Goal: Information Seeking & Learning: Compare options

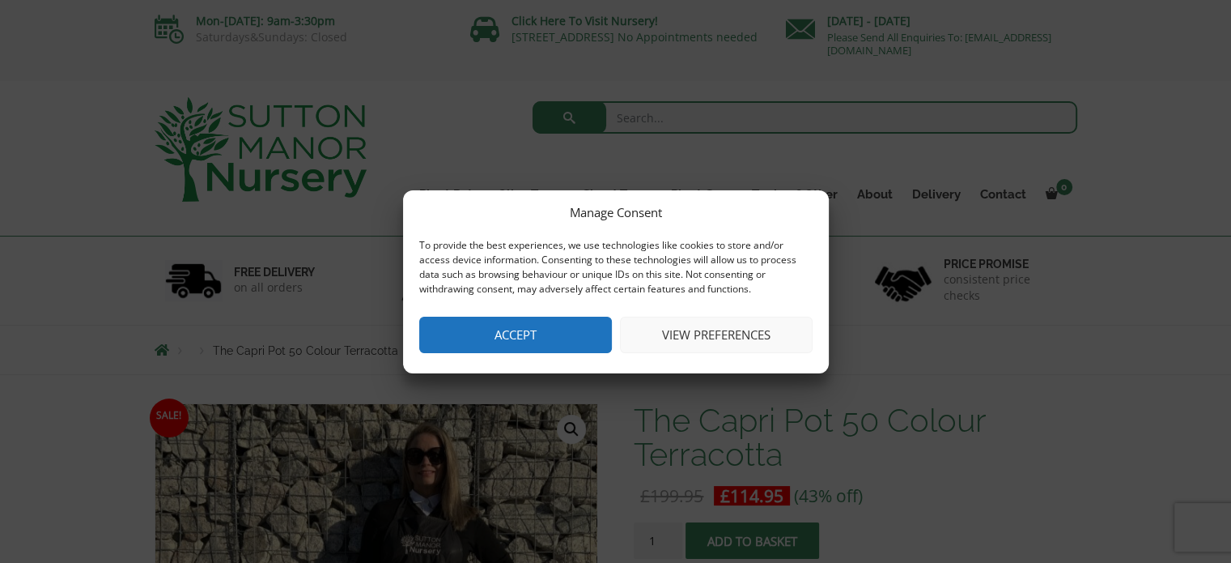
click at [691, 327] on button "View preferences" at bounding box center [716, 335] width 193 height 36
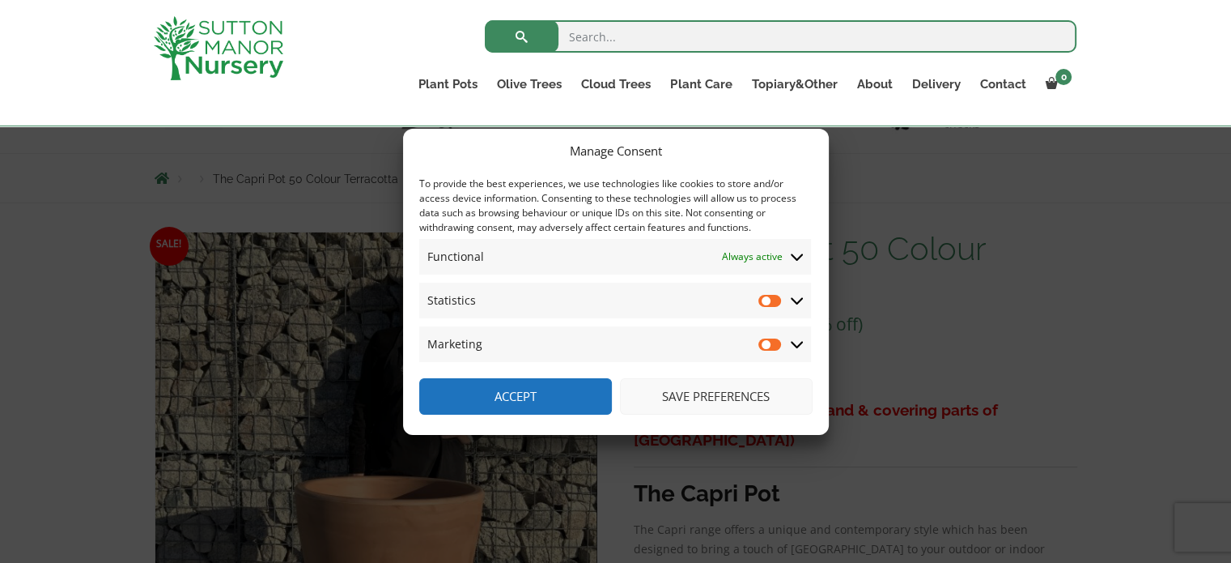
scroll to position [217, 0]
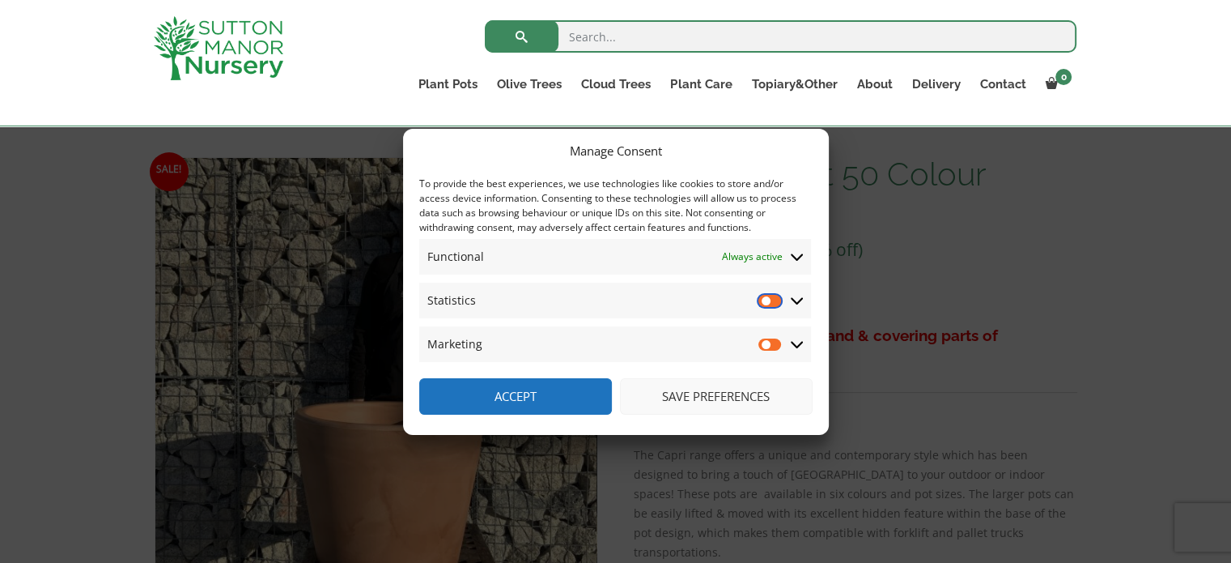
click at [775, 303] on input "Statistics" at bounding box center [771, 300] width 24 height 16
click at [764, 301] on input "Statistics" at bounding box center [771, 300] width 24 height 16
checkbox input "false"
click at [691, 394] on button "Save preferences" at bounding box center [716, 396] width 193 height 36
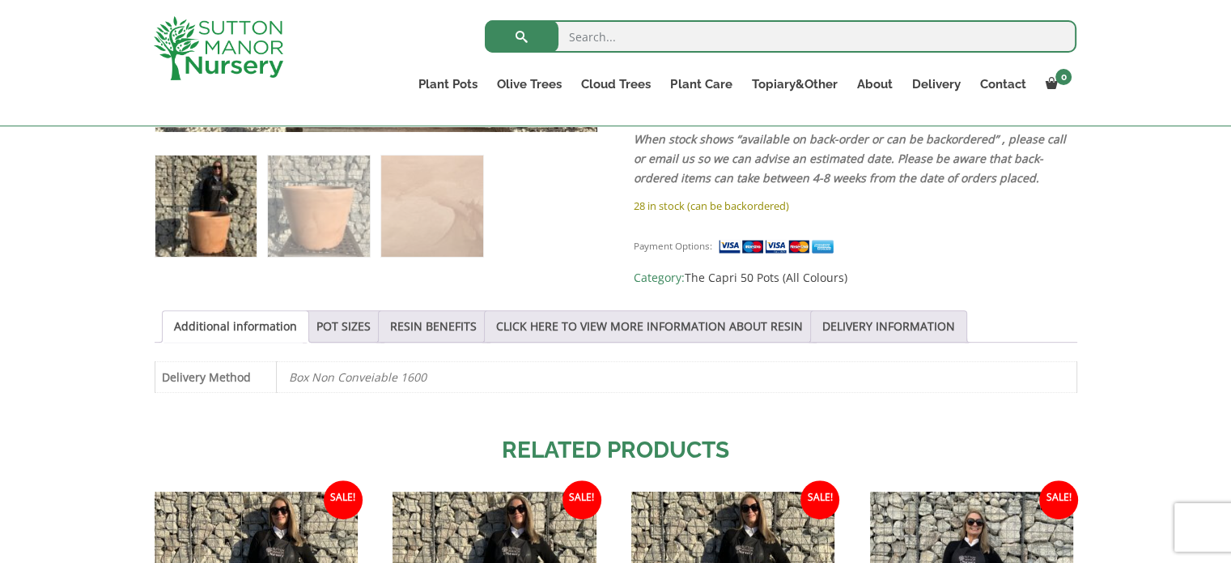
scroll to position [683, 0]
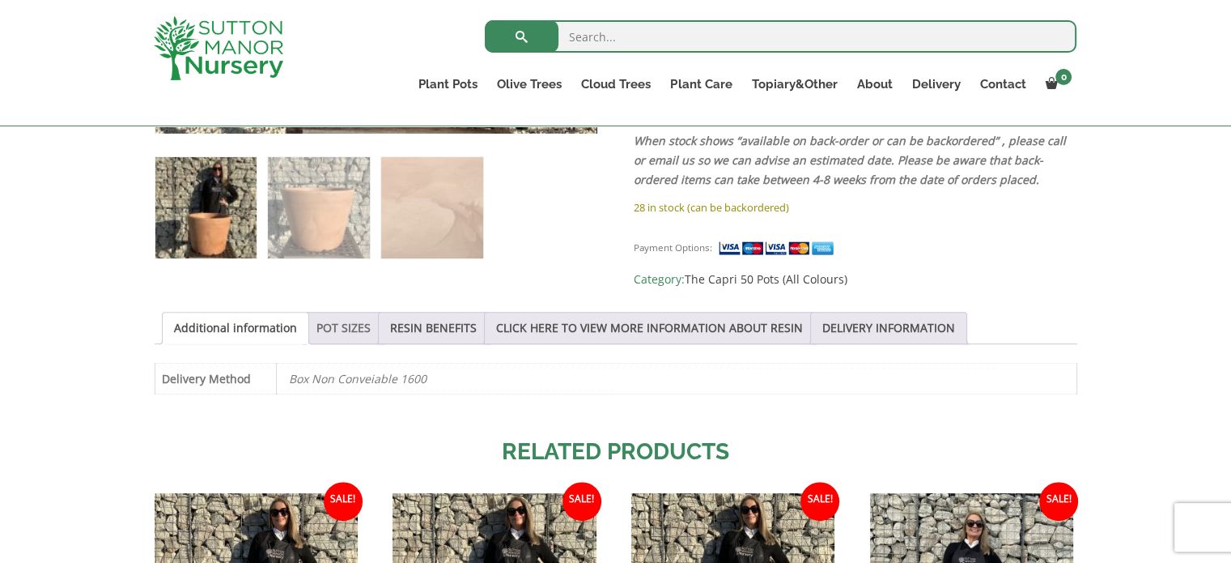
click at [339, 323] on link "POT SIZES" at bounding box center [344, 328] width 54 height 31
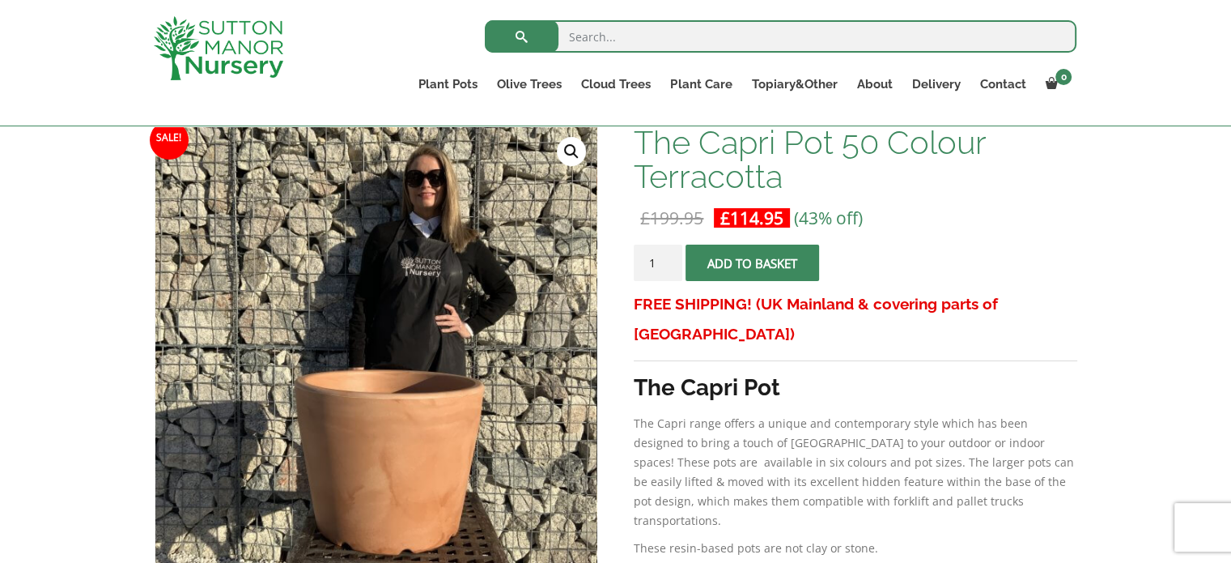
scroll to position [0, 0]
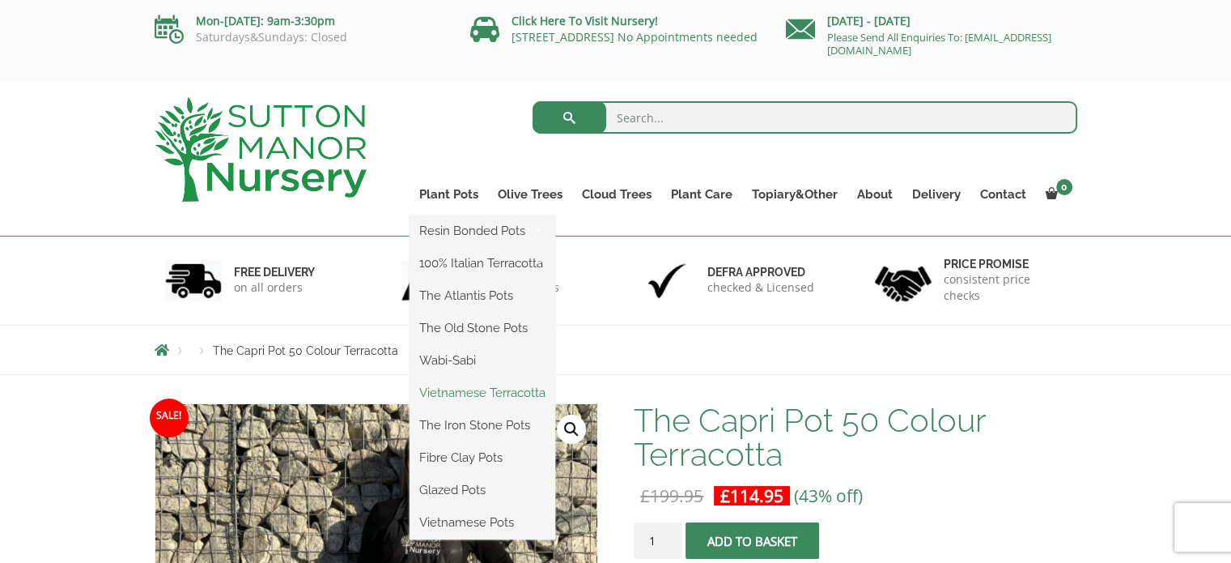
click at [474, 395] on link "Vietnamese Terracotta" at bounding box center [483, 393] width 146 height 24
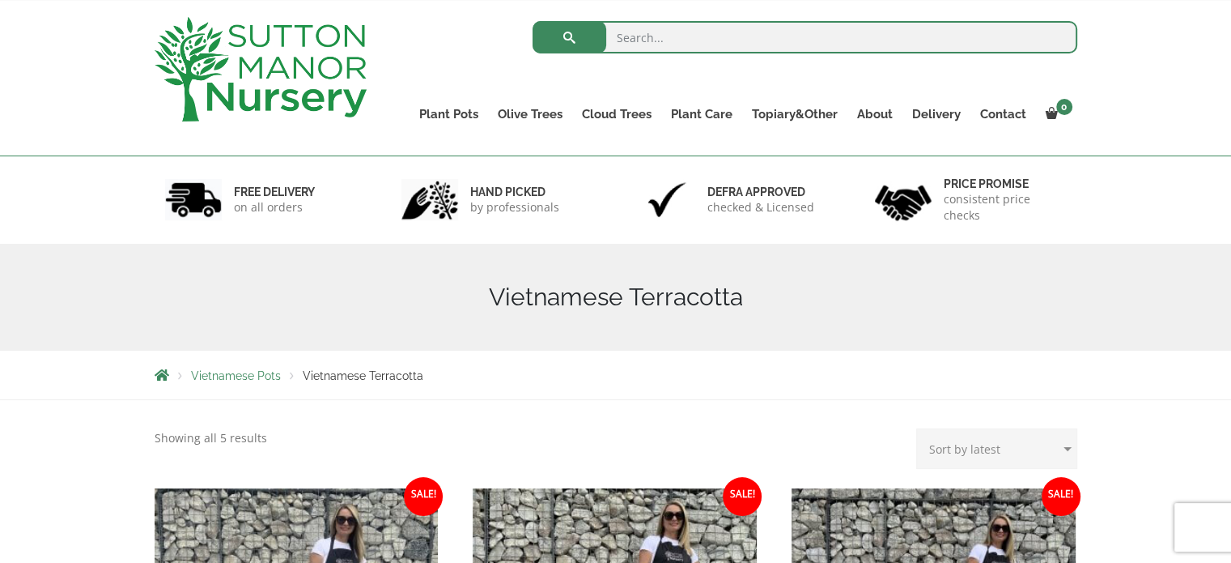
scroll to position [67, 0]
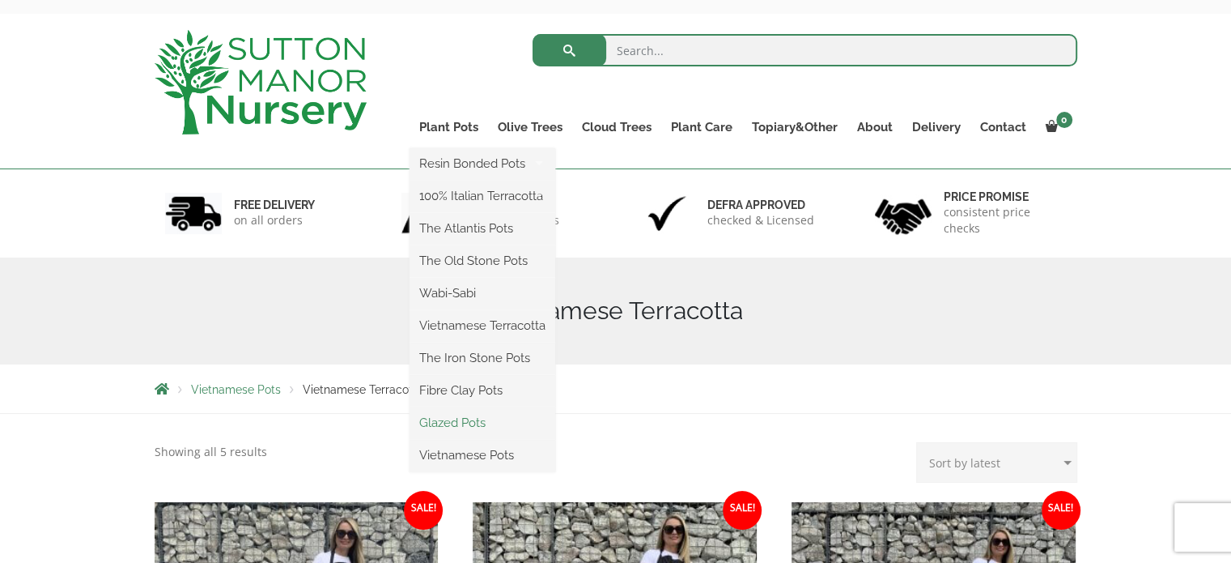
click at [463, 411] on link "Glazed Pots" at bounding box center [483, 422] width 146 height 24
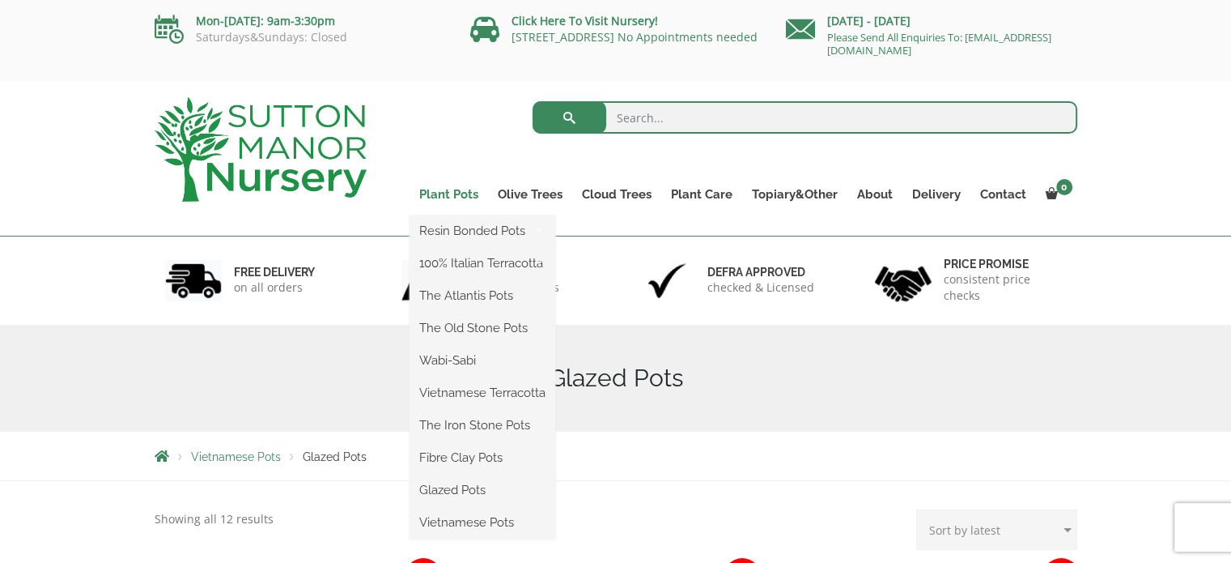
click at [450, 194] on link "Plant Pots" at bounding box center [449, 194] width 79 height 23
click at [462, 330] on link "The Old Stone Pots" at bounding box center [483, 328] width 146 height 24
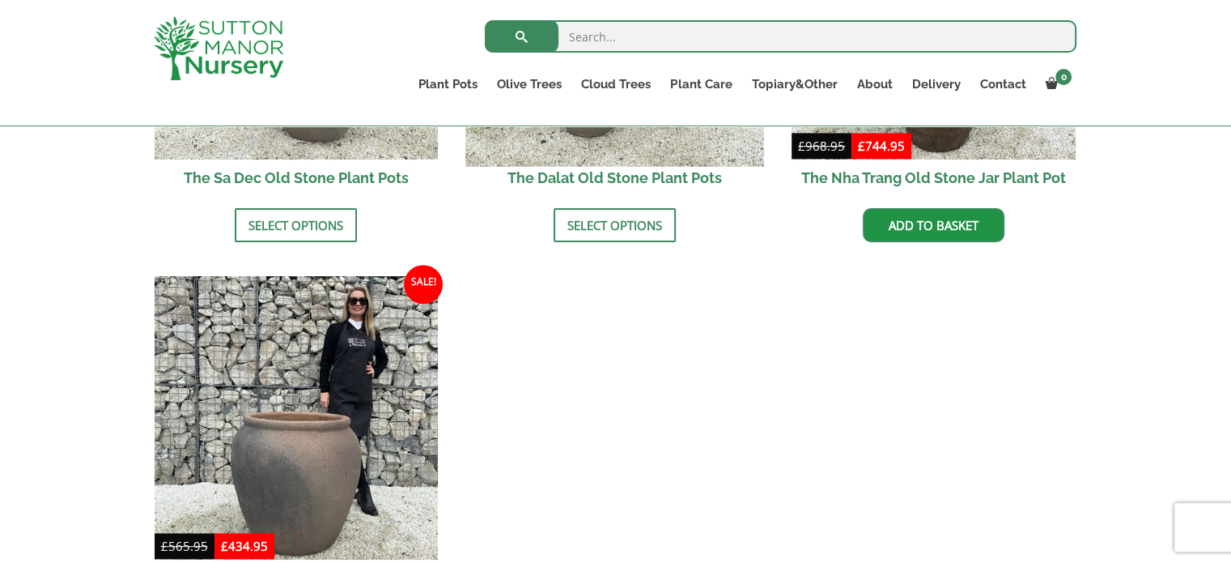
scroll to position [1368, 0]
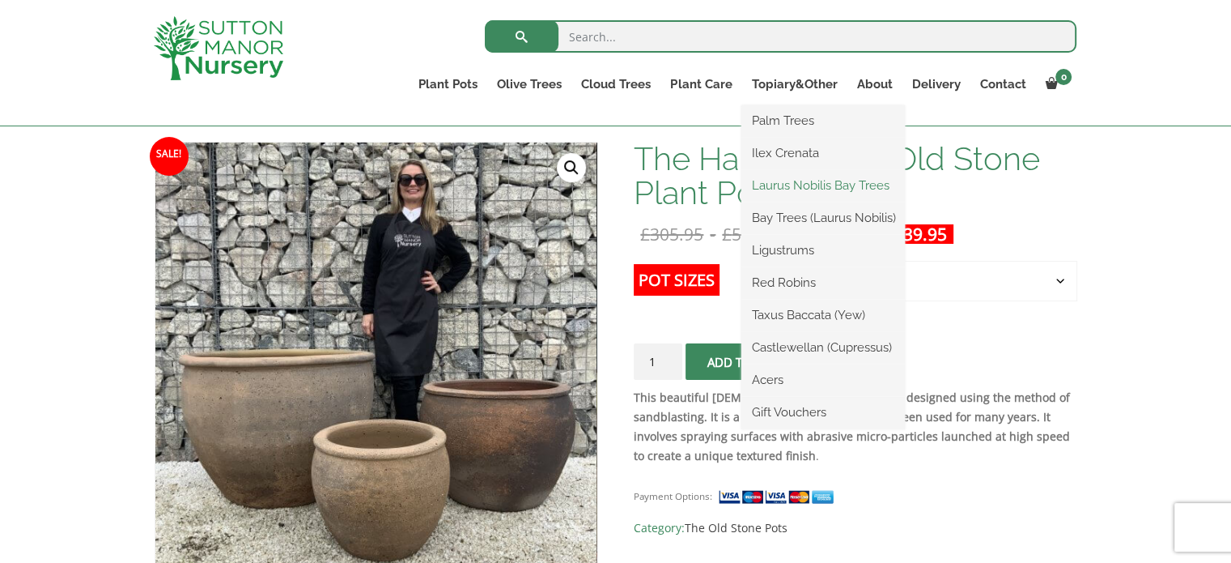
scroll to position [233, 0]
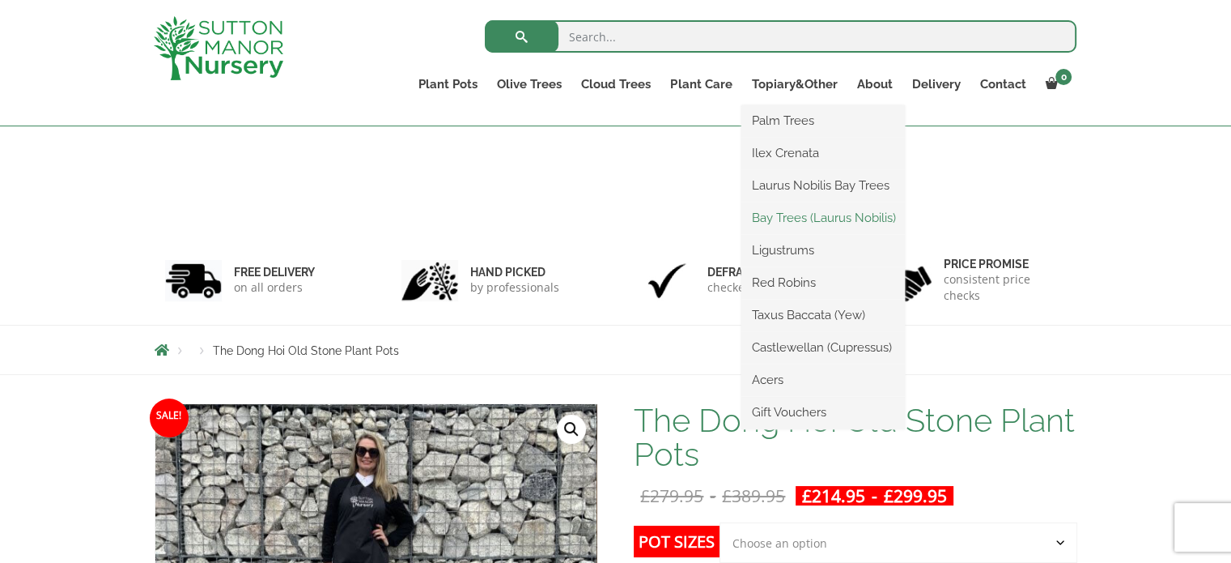
scroll to position [171, 0]
